Goal: Transaction & Acquisition: Obtain resource

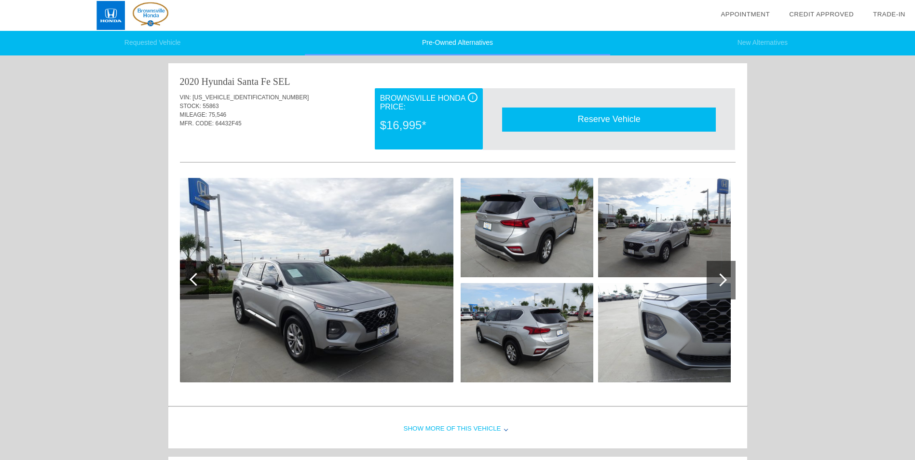
scroll to position [396, 0]
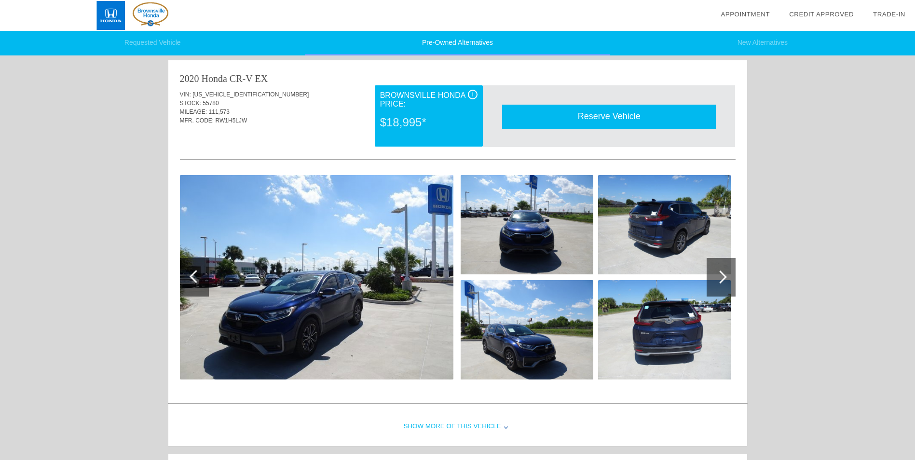
click at [723, 280] on div at bounding box center [720, 277] width 13 height 13
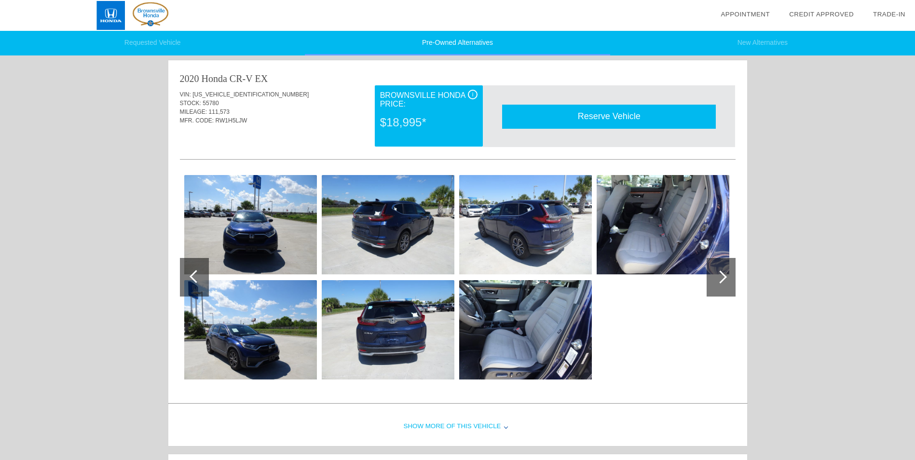
click at [723, 280] on div at bounding box center [720, 277] width 13 height 13
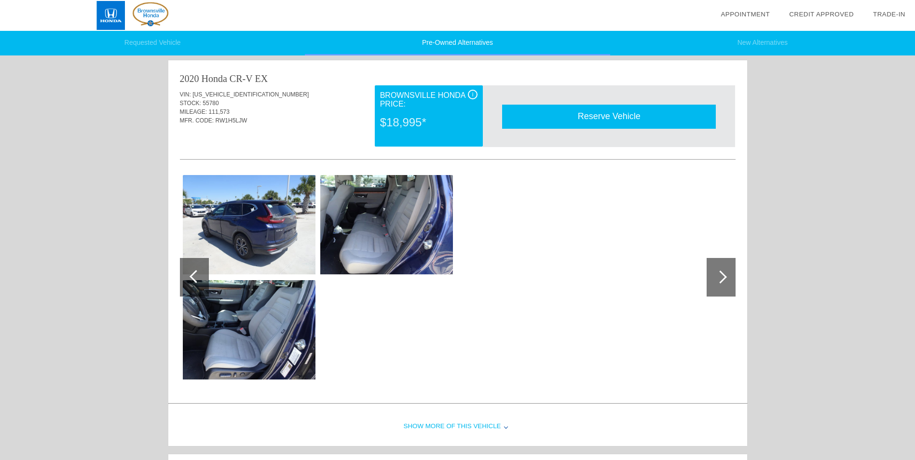
scroll to position [0, 0]
click at [723, 280] on div at bounding box center [720, 277] width 13 height 13
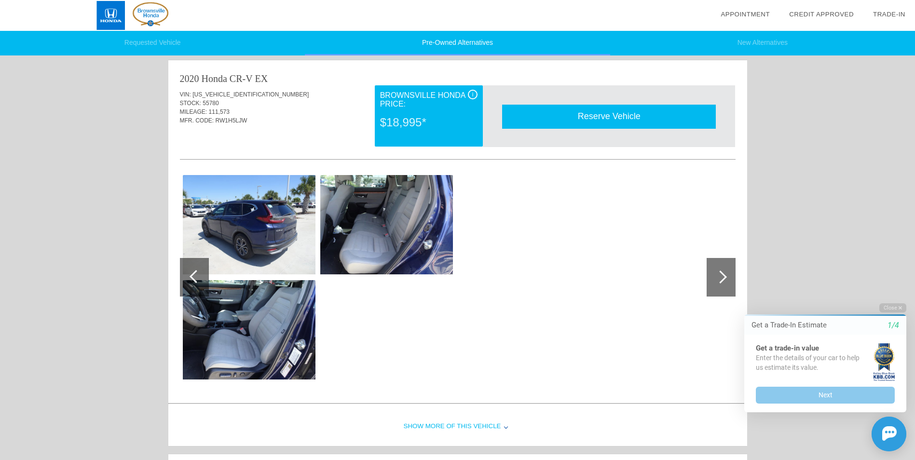
click at [723, 280] on div at bounding box center [720, 277] width 13 height 13
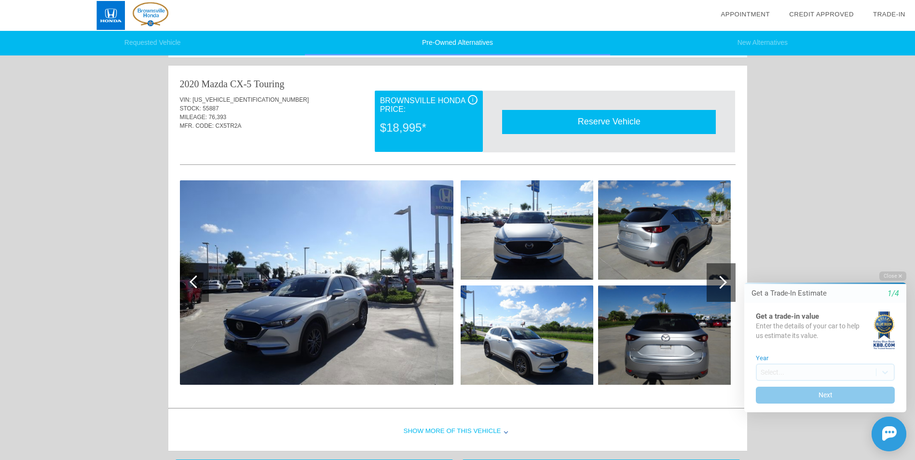
scroll to position [805, 0]
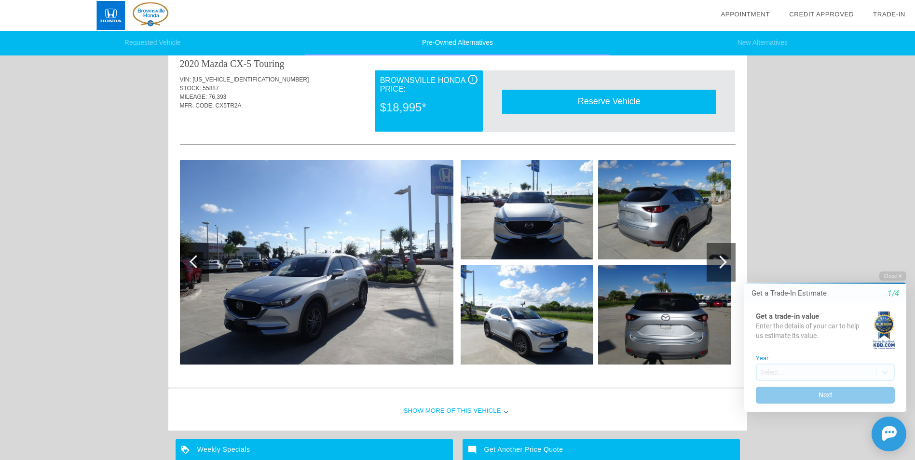
drag, startPoint x: 922, startPoint y: 150, endPoint x: 26, endPoint y: 27, distance: 904.6
click at [350, 280] on img at bounding box center [316, 262] width 273 height 205
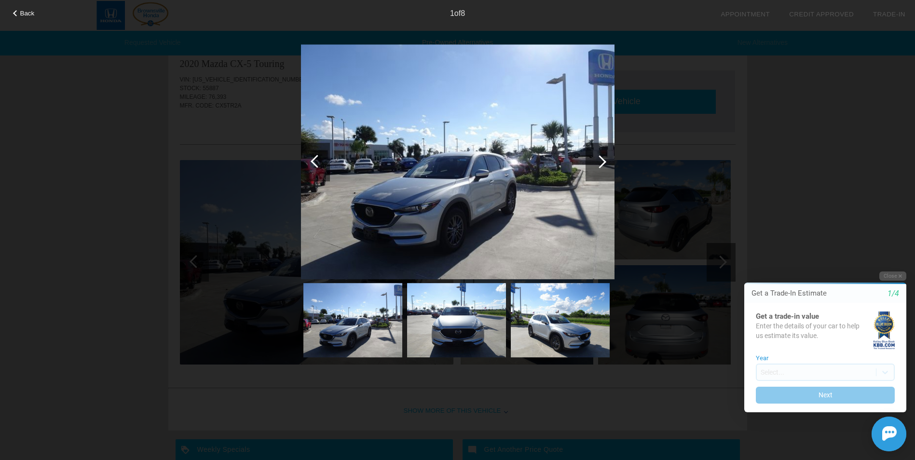
click at [604, 161] on div at bounding box center [599, 161] width 13 height 13
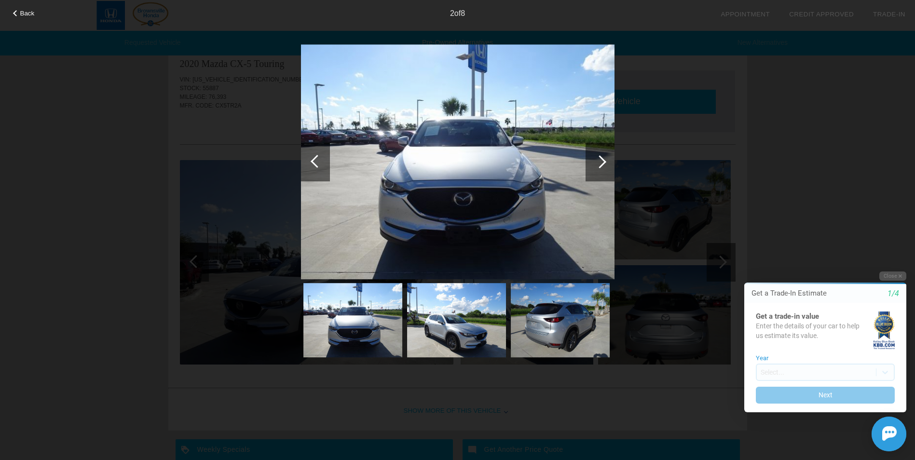
click at [604, 161] on div at bounding box center [599, 161] width 13 height 13
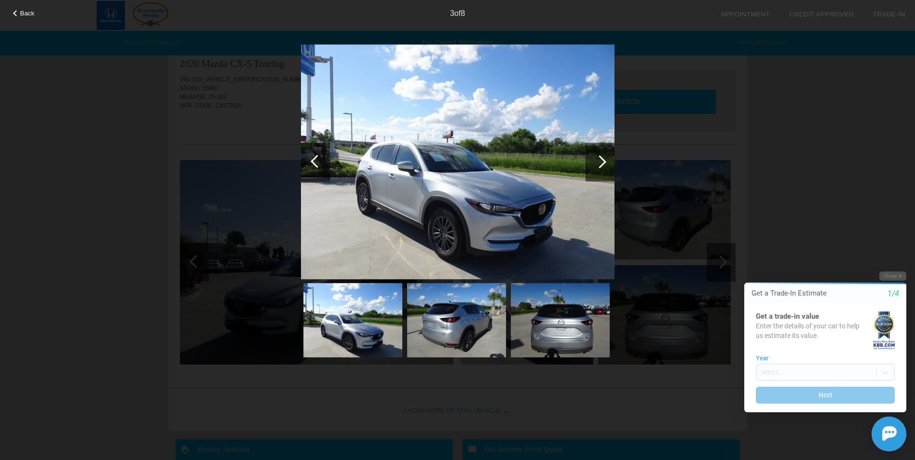
click at [604, 161] on div at bounding box center [599, 161] width 13 height 13
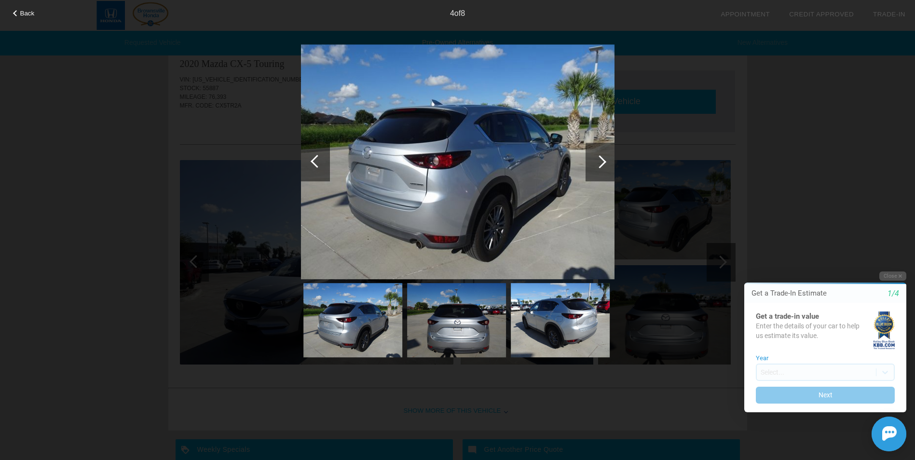
click at [604, 161] on div at bounding box center [599, 161] width 13 height 13
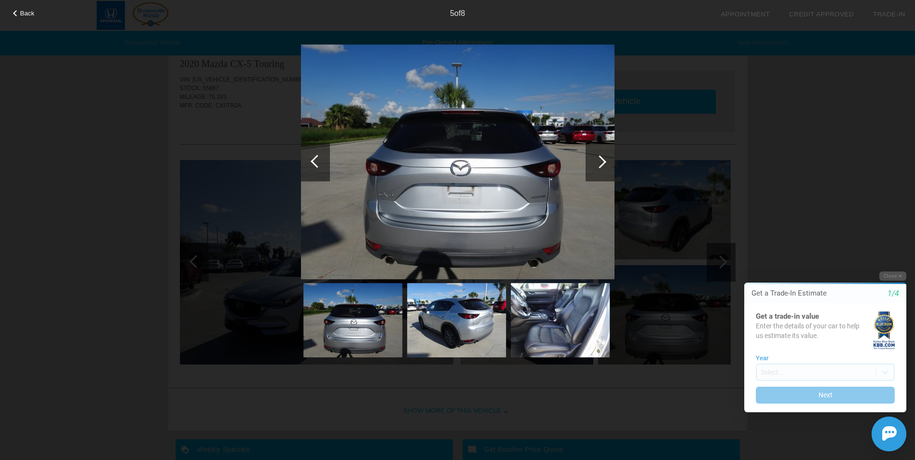
click at [604, 161] on div at bounding box center [599, 161] width 13 height 13
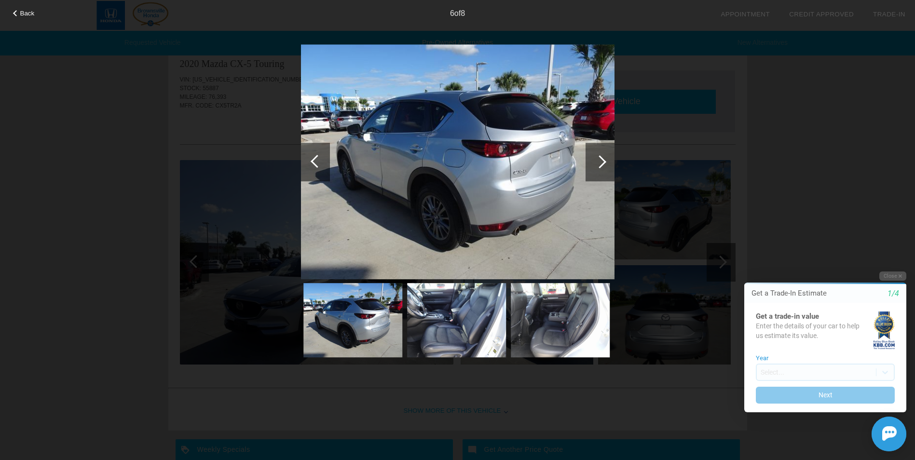
click at [604, 161] on div at bounding box center [599, 161] width 13 height 13
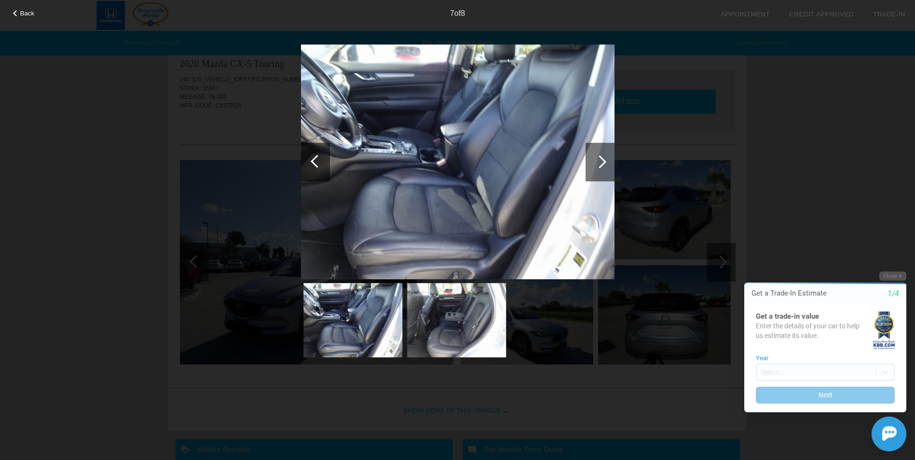
click at [604, 163] on div at bounding box center [599, 161] width 13 height 13
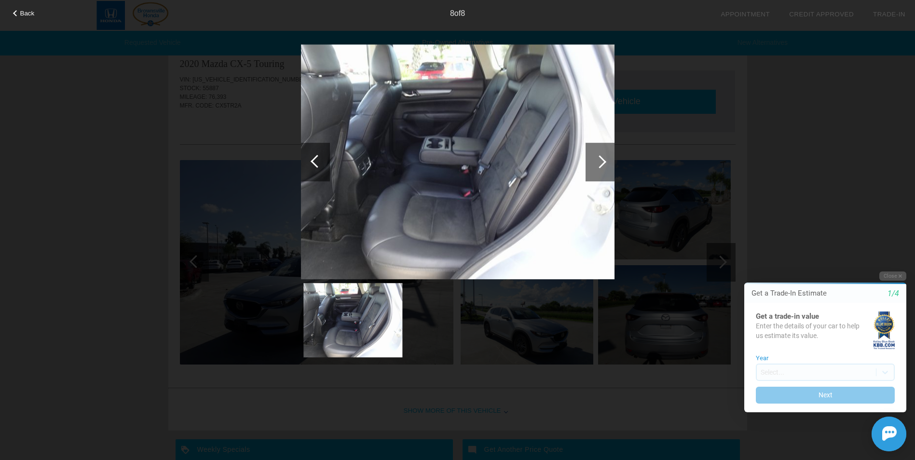
click at [604, 163] on div at bounding box center [599, 161] width 13 height 13
click at [16, 13] on div "Back" at bounding box center [24, 12] width 48 height 5
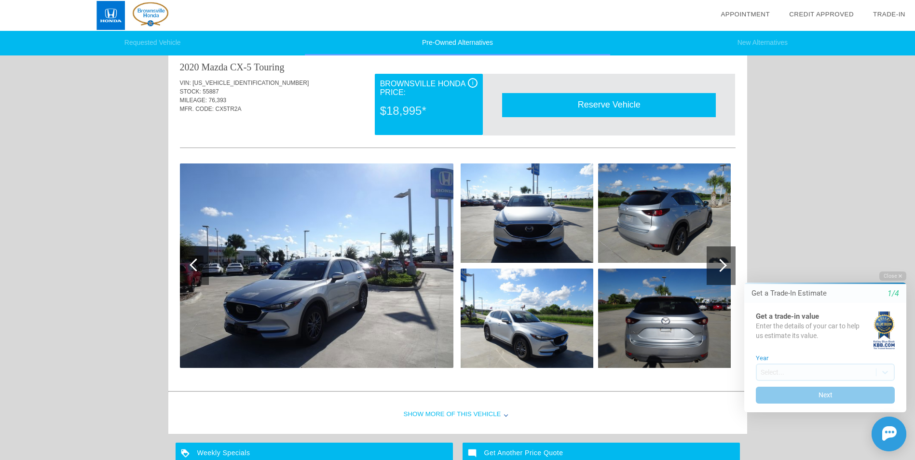
scroll to position [0, 0]
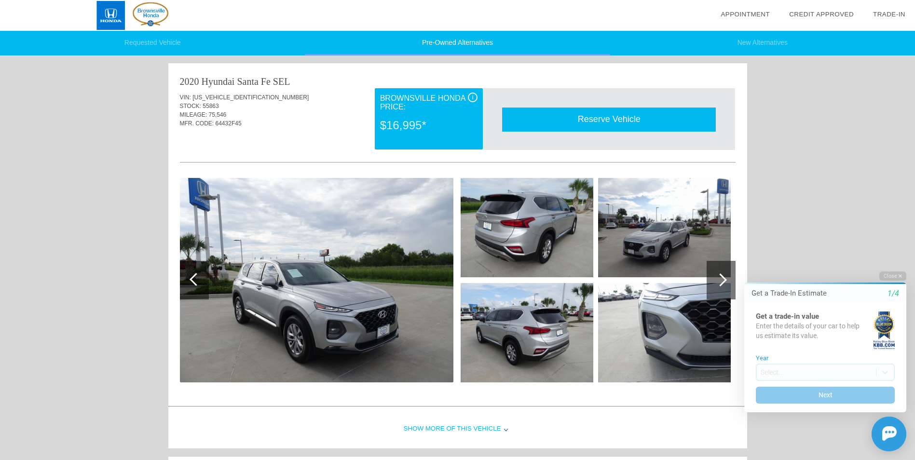
drag, startPoint x: 922, startPoint y: 39, endPoint x: 124, endPoint y: 83, distance: 798.5
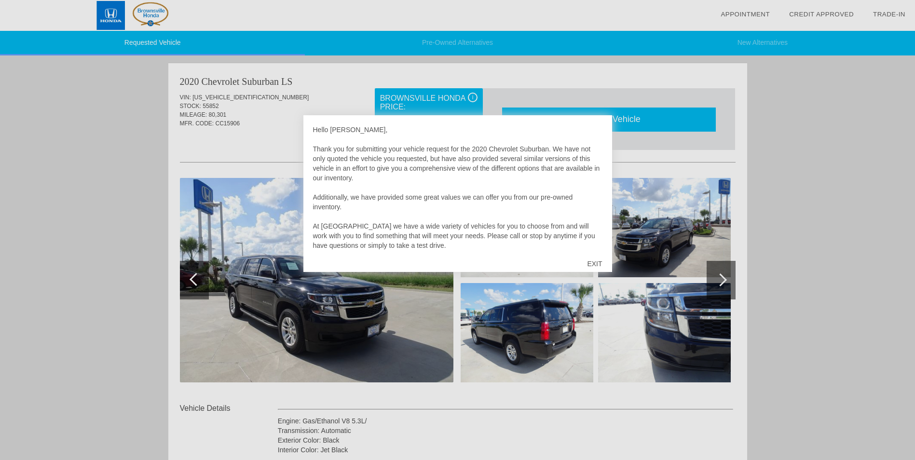
click at [591, 263] on div "EXIT" at bounding box center [594, 263] width 34 height 29
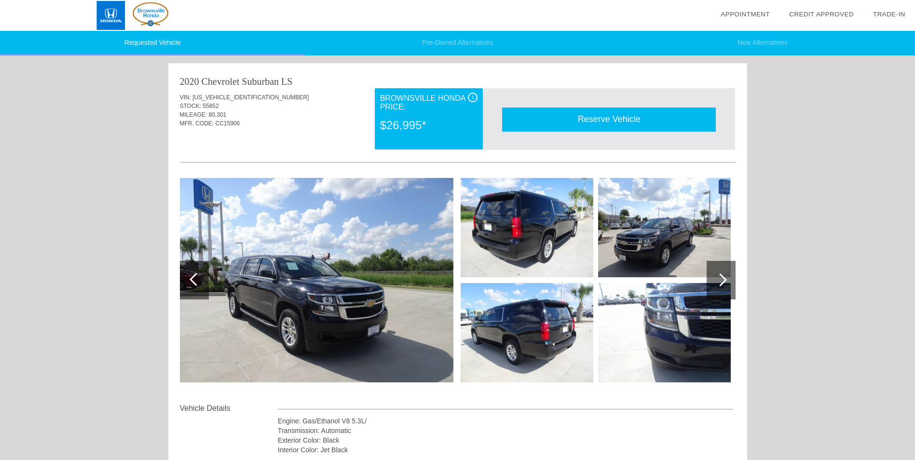
click at [721, 281] on div at bounding box center [720, 279] width 13 height 13
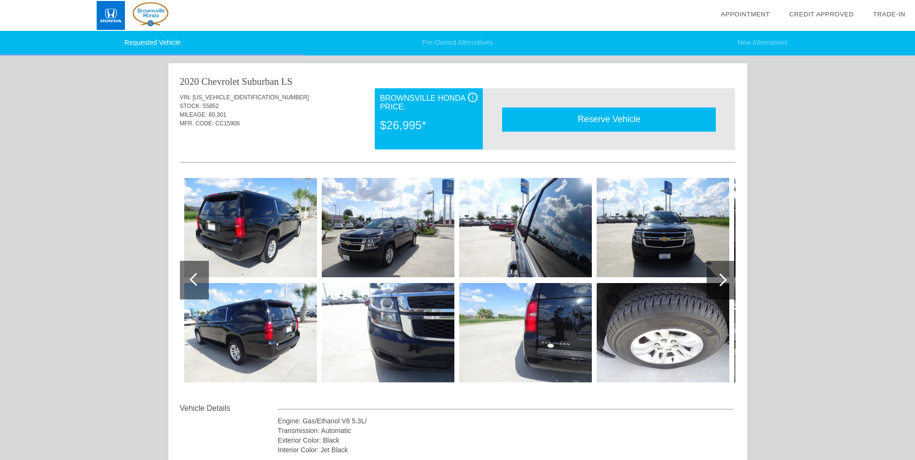
click at [721, 281] on div at bounding box center [720, 279] width 13 height 13
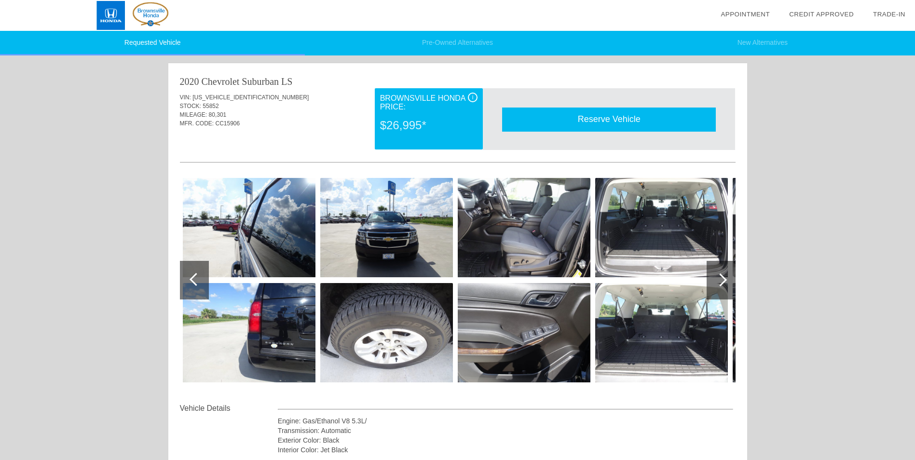
click at [721, 281] on div at bounding box center [720, 279] width 13 height 13
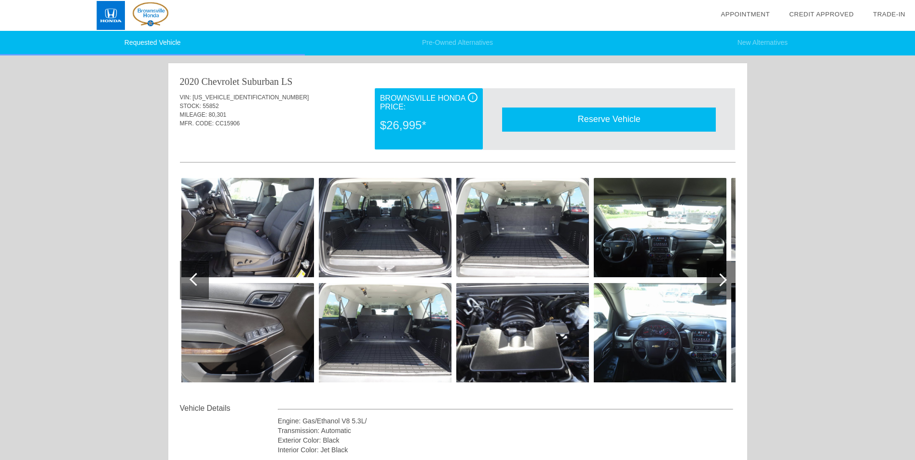
click at [721, 281] on div at bounding box center [720, 279] width 13 height 13
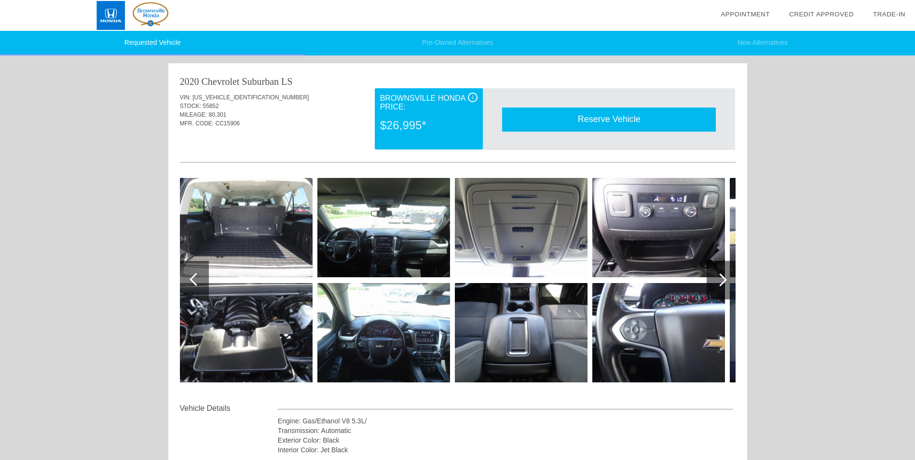
click at [721, 281] on div at bounding box center [720, 279] width 13 height 13
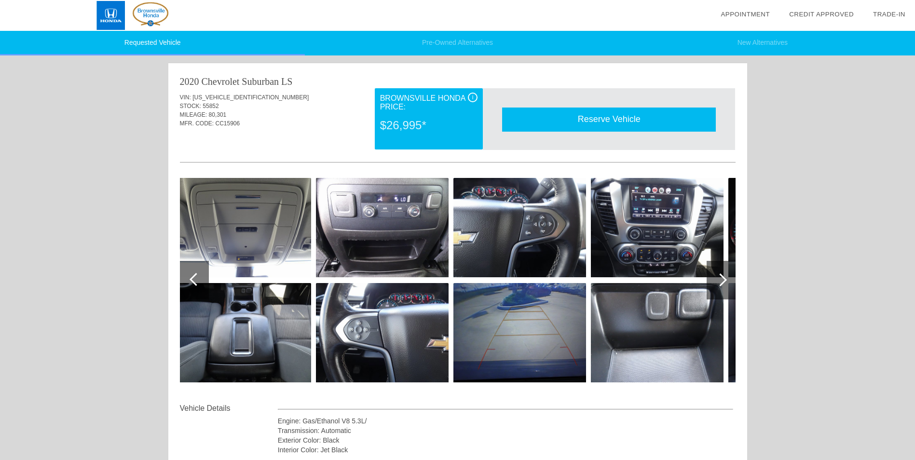
click at [721, 281] on div at bounding box center [720, 279] width 13 height 13
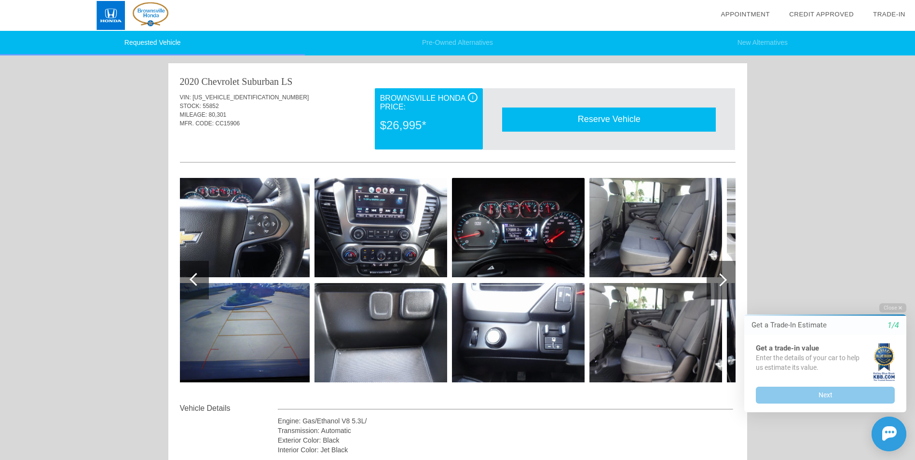
click at [721, 281] on div at bounding box center [720, 279] width 13 height 13
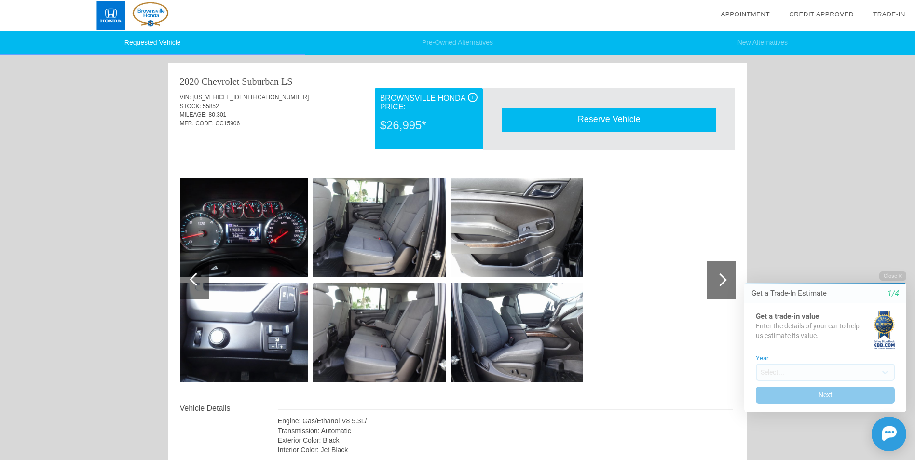
click at [721, 281] on div at bounding box center [720, 279] width 13 height 13
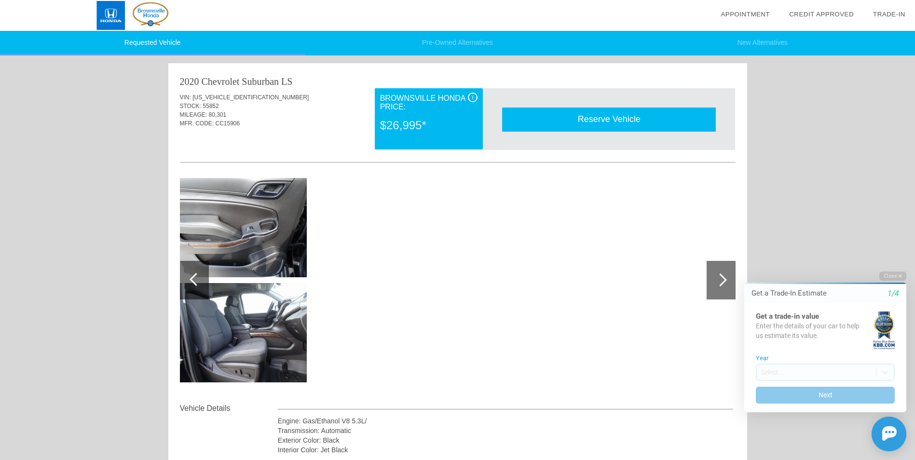
click at [721, 281] on div at bounding box center [720, 279] width 13 height 13
